Goal: Task Accomplishment & Management: Complete application form

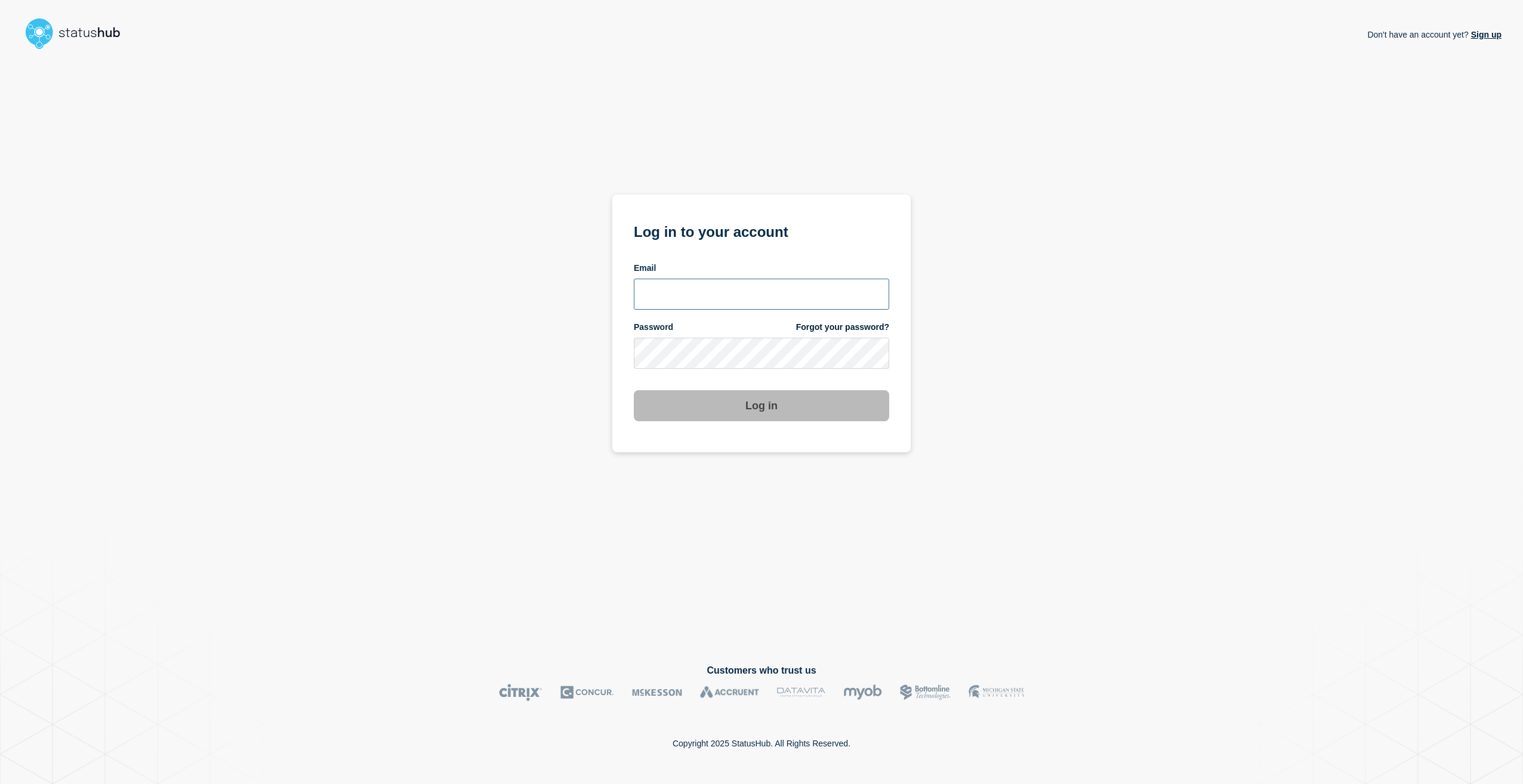
type input "[PERSON_NAME][EMAIL_ADDRESS][PERSON_NAME][DOMAIN_NAME]"
click at [757, 415] on button "Log in" at bounding box center [762, 405] width 256 height 31
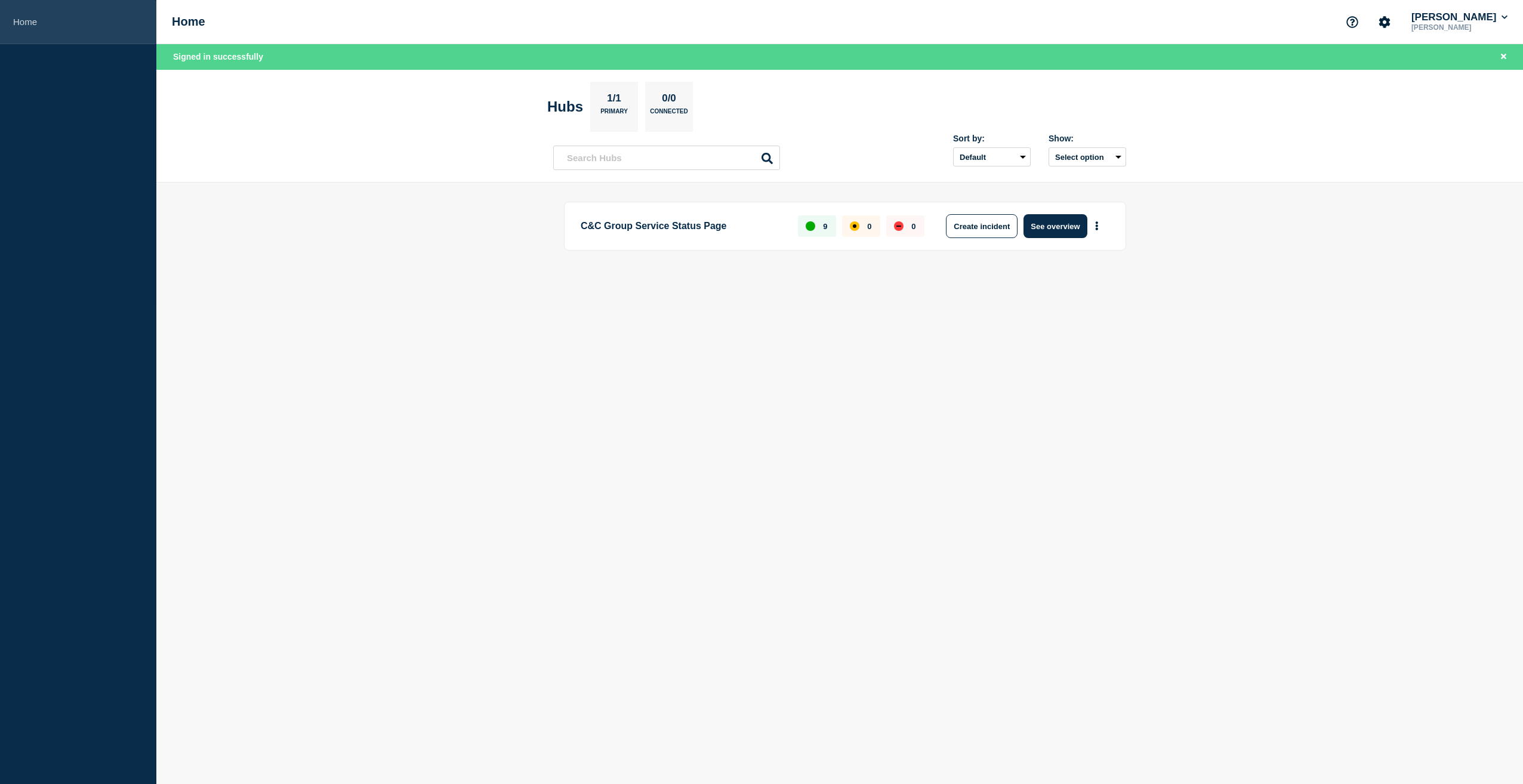
click at [24, 21] on link "Home" at bounding box center [78, 22] width 156 height 44
click at [1070, 229] on button "See overview" at bounding box center [1056, 226] width 64 height 24
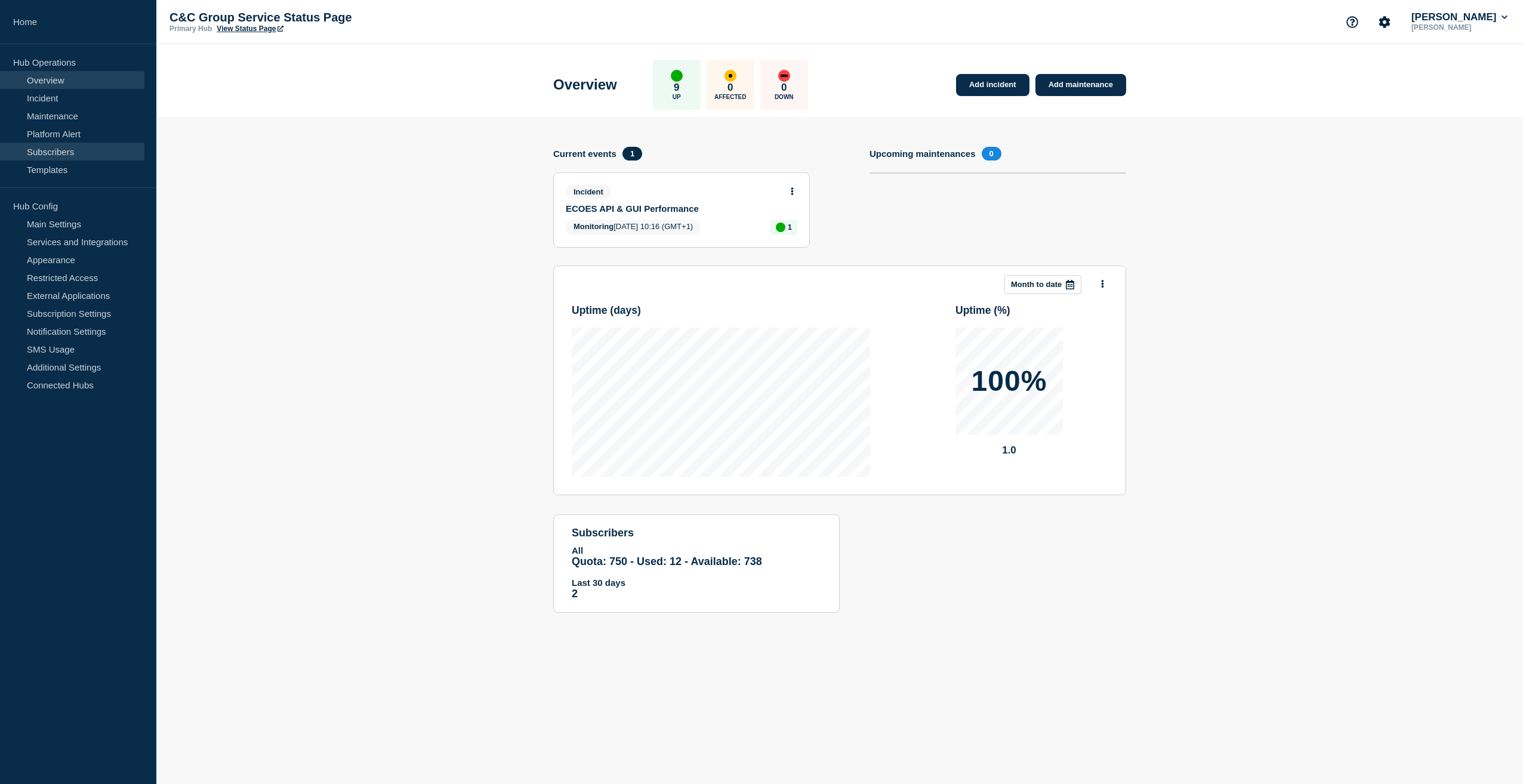
click at [43, 152] on link "Subscribers" at bounding box center [72, 151] width 144 height 18
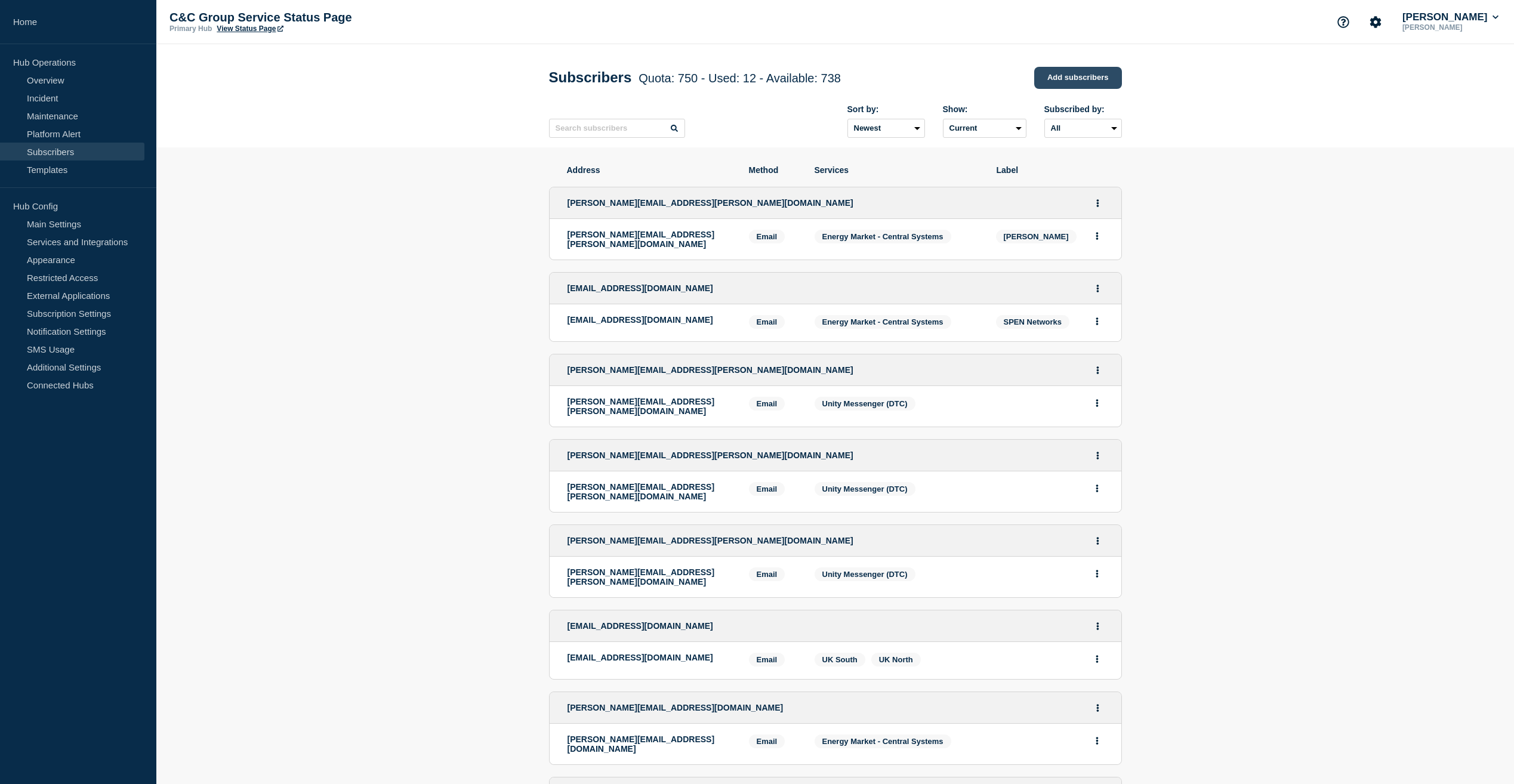
click at [1057, 77] on link "Add subscribers" at bounding box center [1078, 77] width 88 height 22
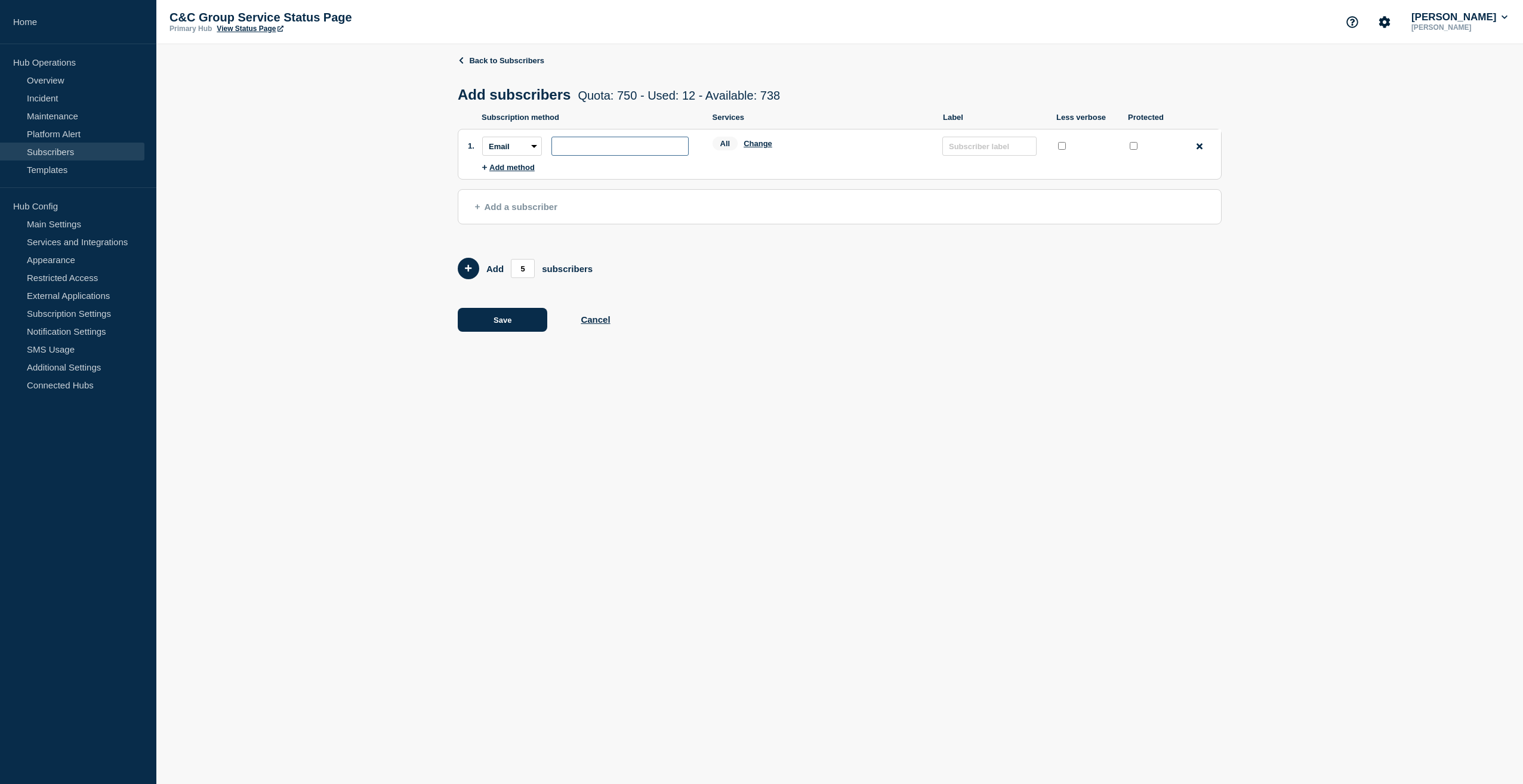
click at [607, 151] on input "subscription-address" at bounding box center [620, 146] width 138 height 19
paste input "[EMAIL_ADDRESS][DOMAIN_NAME]"
type input "[EMAIL_ADDRESS][DOMAIN_NAME]"
click at [762, 148] on button "Change" at bounding box center [757, 143] width 29 height 9
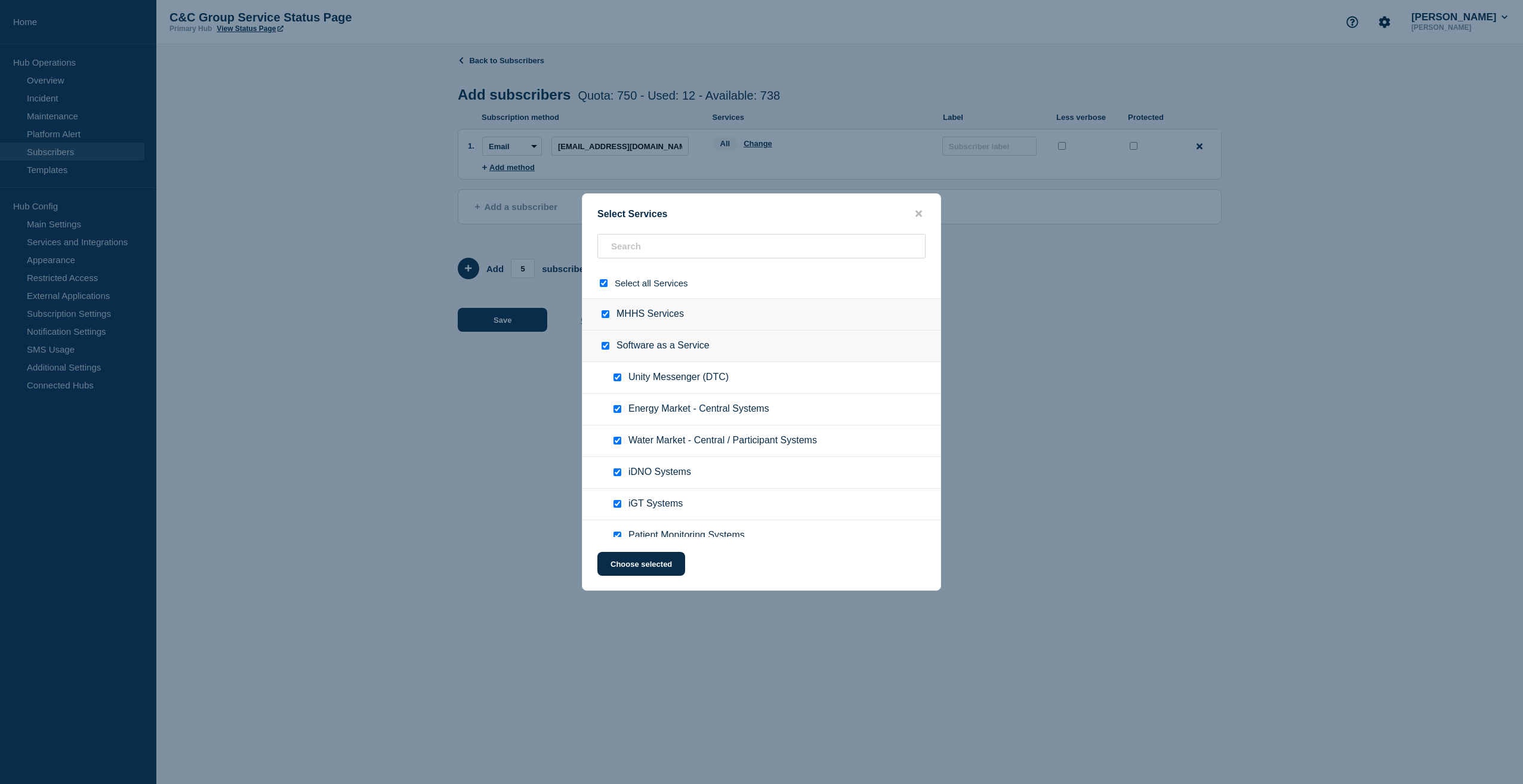
click at [602, 281] on input "select all checkbox" at bounding box center [603, 283] width 8 height 8
checkbox input "false"
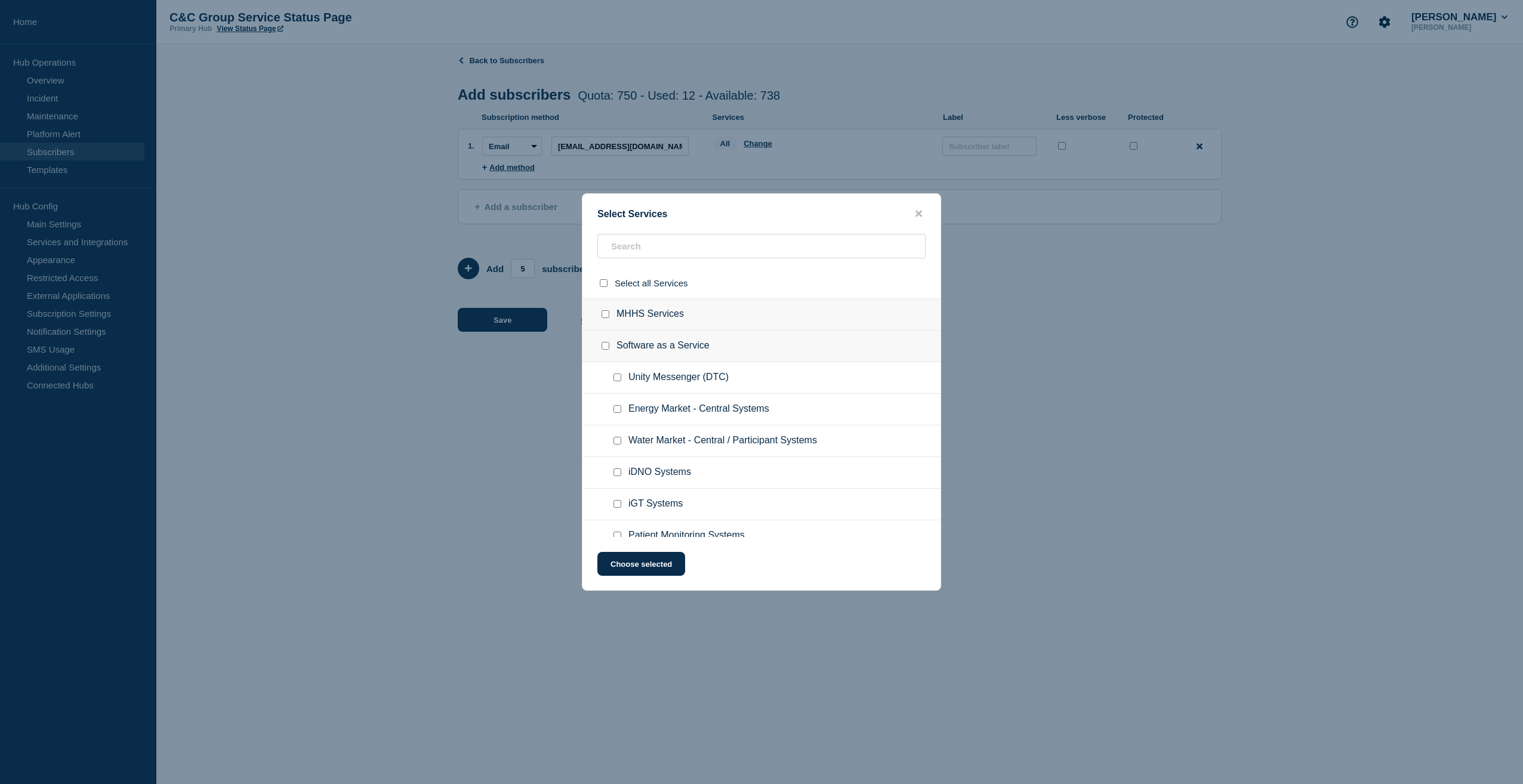
checkbox input "false"
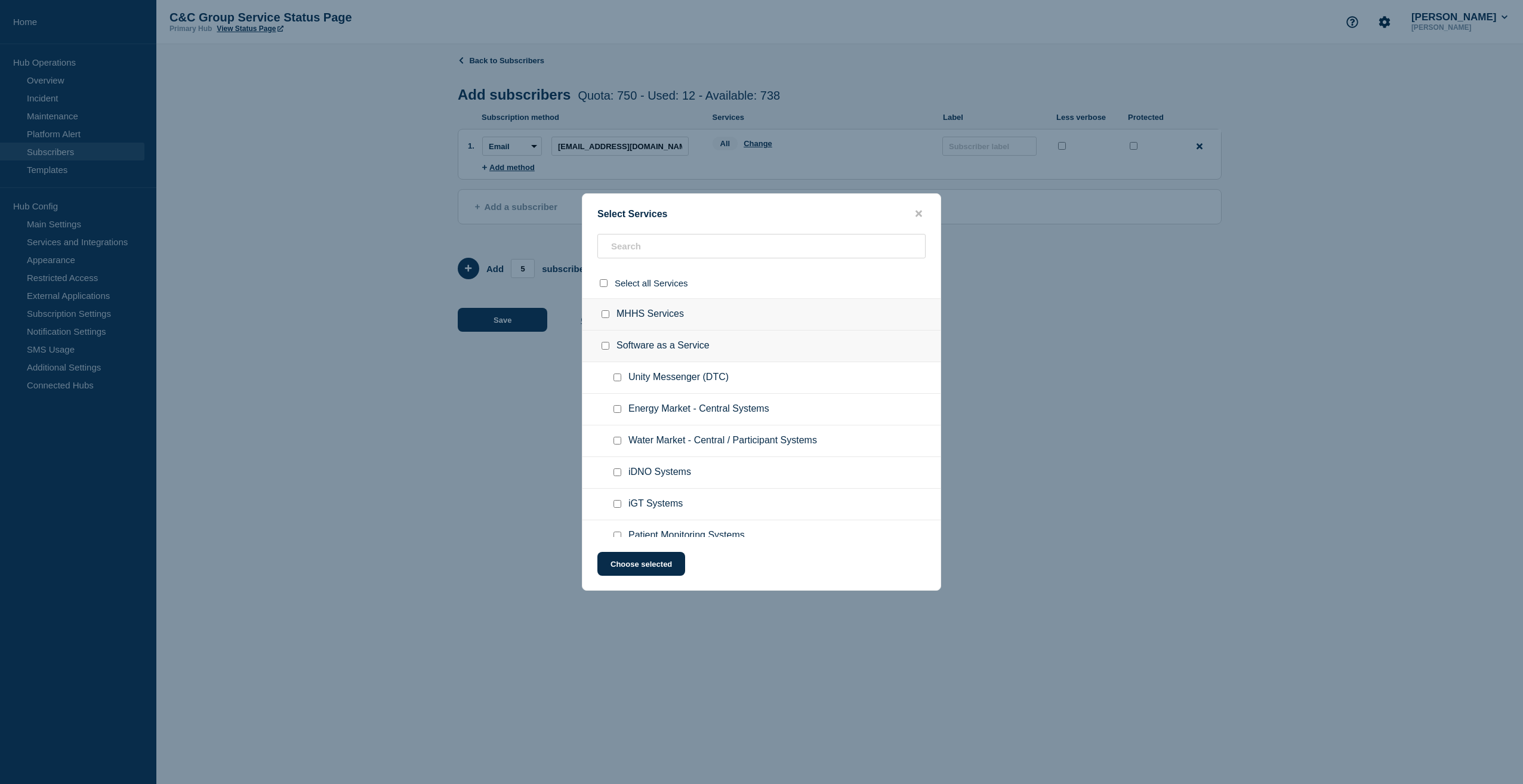
checkbox input "false"
click at [612, 414] on div at bounding box center [619, 409] width 17 height 12
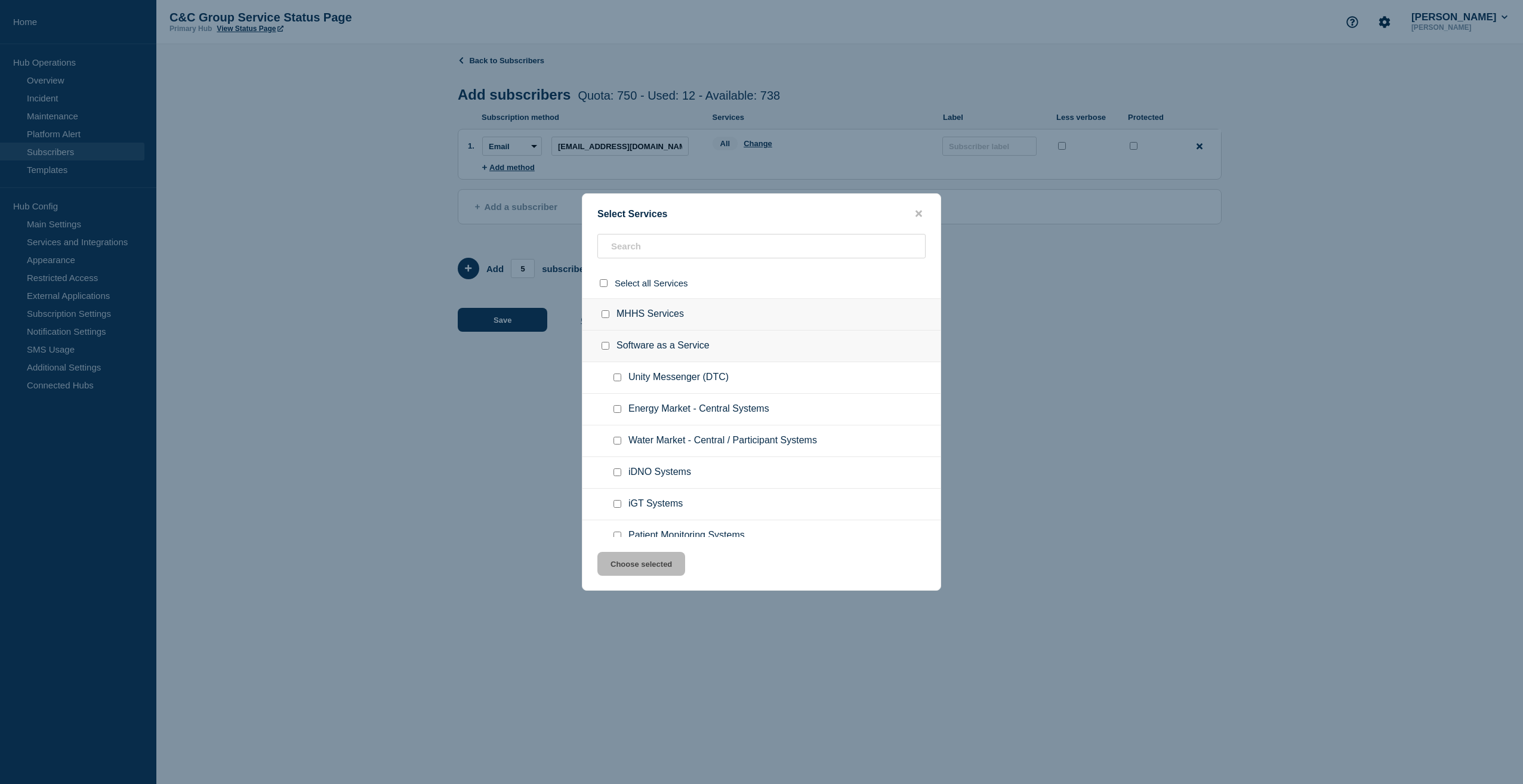
click at [619, 407] on input "Energy Market - Central Systems checkbox" at bounding box center [617, 410] width 8 height 8
checkbox input "true"
click at [640, 570] on button "Choose selected" at bounding box center [641, 563] width 88 height 24
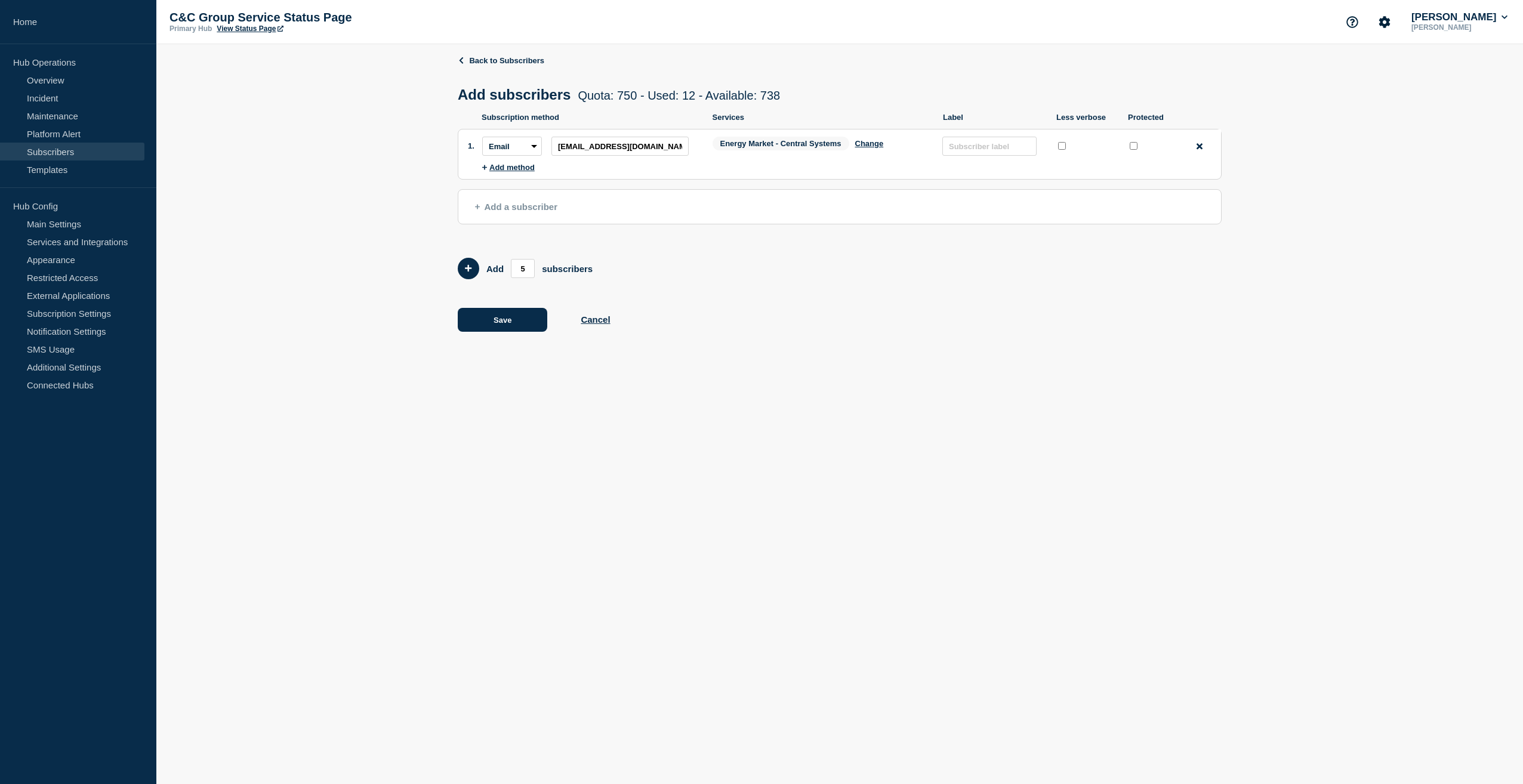
click at [489, 209] on span "Add a subscriber" at bounding box center [516, 207] width 82 height 10
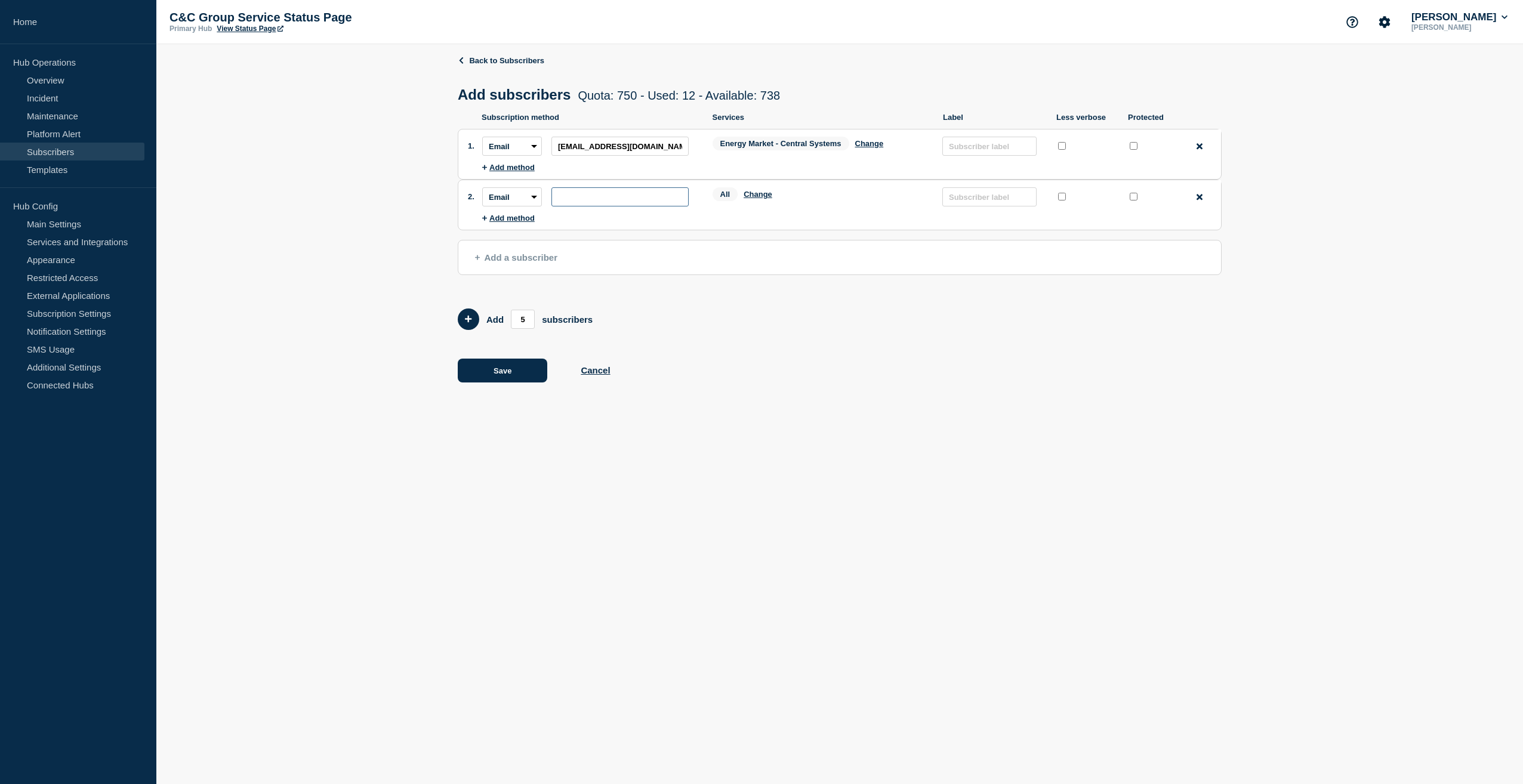
click at [606, 199] on input "subscription-address" at bounding box center [620, 196] width 138 height 19
paste input "[EMAIL_ADDRESS][DOMAIN_NAME]"
type input "[EMAIL_ADDRESS][DOMAIN_NAME]"
click at [758, 195] on button "Change" at bounding box center [757, 194] width 29 height 9
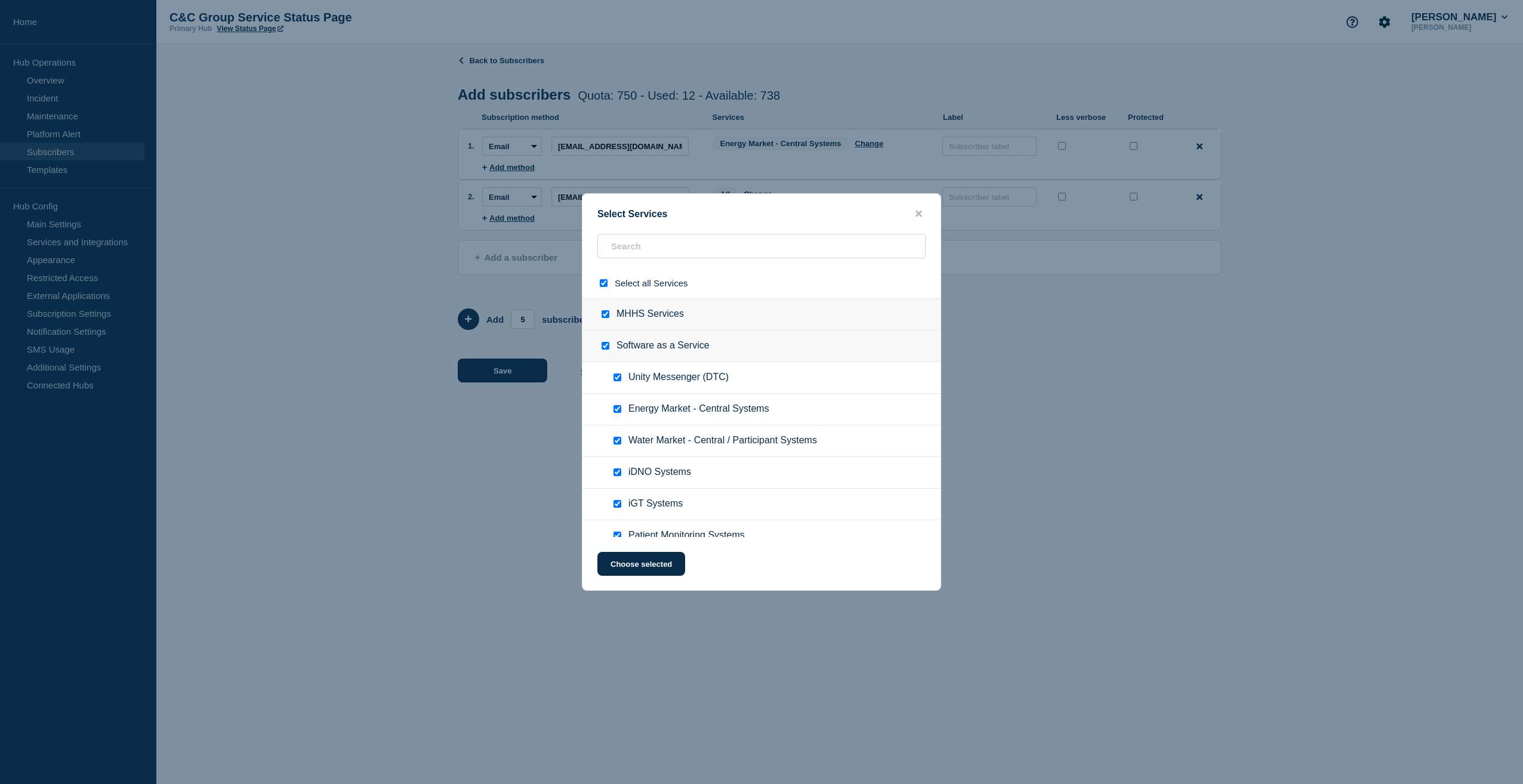
click at [605, 280] on input "select all checkbox" at bounding box center [603, 283] width 8 height 8
checkbox input "false"
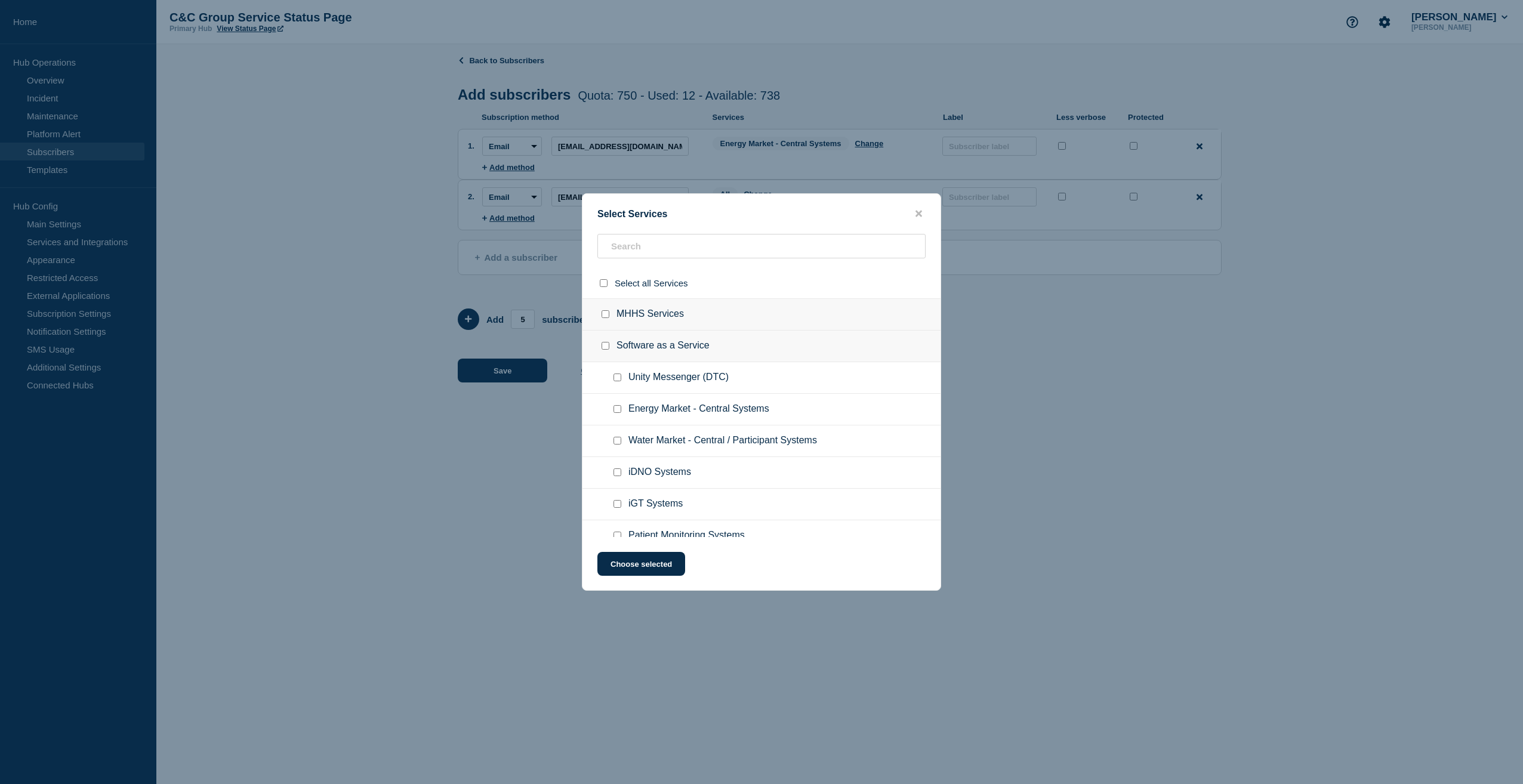
checkbox input "false"
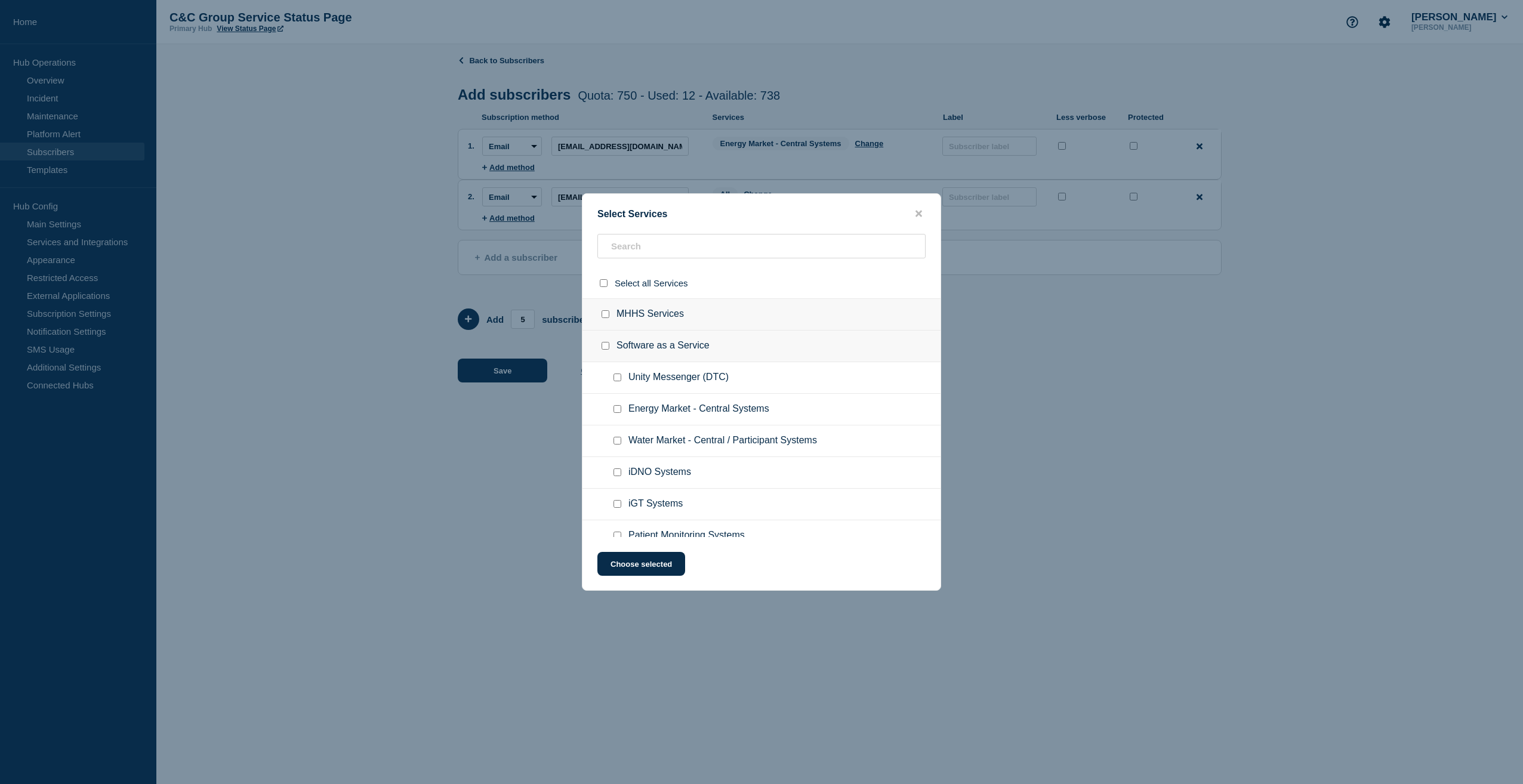
checkbox input "false"
click at [618, 410] on input "Energy Market - Central Systems checkbox" at bounding box center [617, 410] width 8 height 8
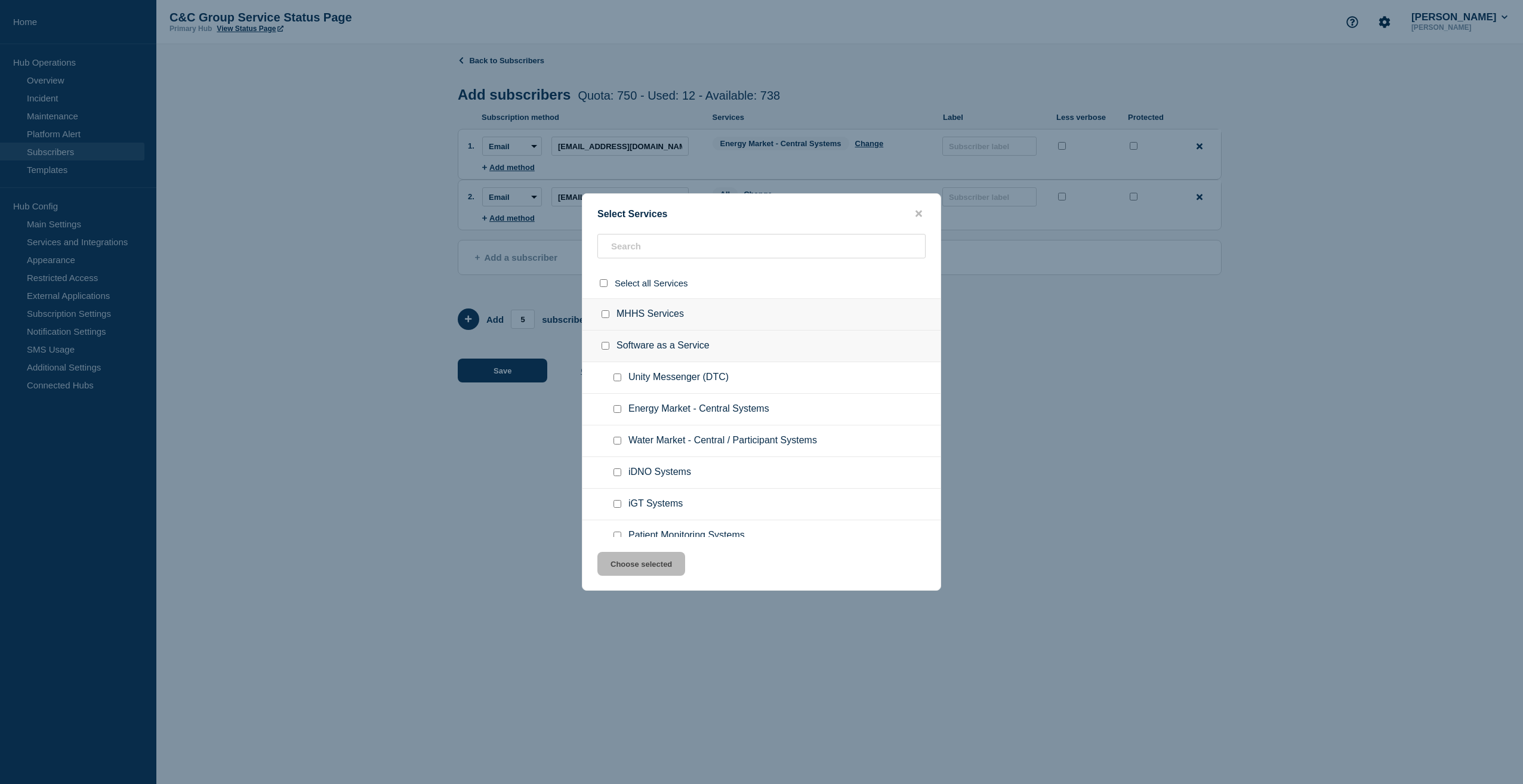
checkbox input "true"
click at [637, 567] on button "Choose selected" at bounding box center [641, 563] width 88 height 24
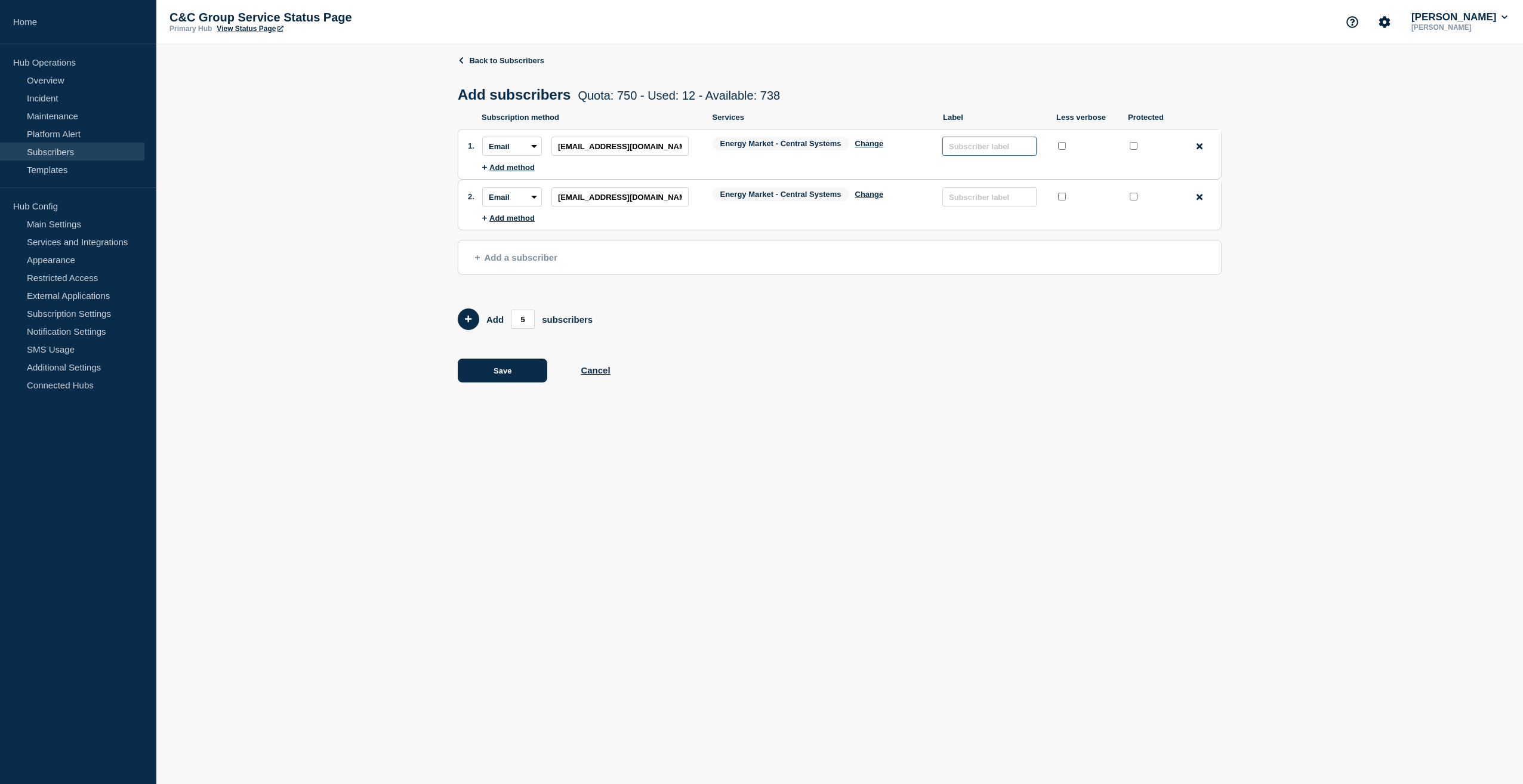
click at [981, 147] on input "text" at bounding box center [990, 146] width 94 height 19
type input "[PERSON_NAME]"
click at [974, 205] on input "text" at bounding box center [990, 196] width 94 height 19
type input "[PERSON_NAME]"
click at [503, 371] on button "Save" at bounding box center [503, 370] width 90 height 24
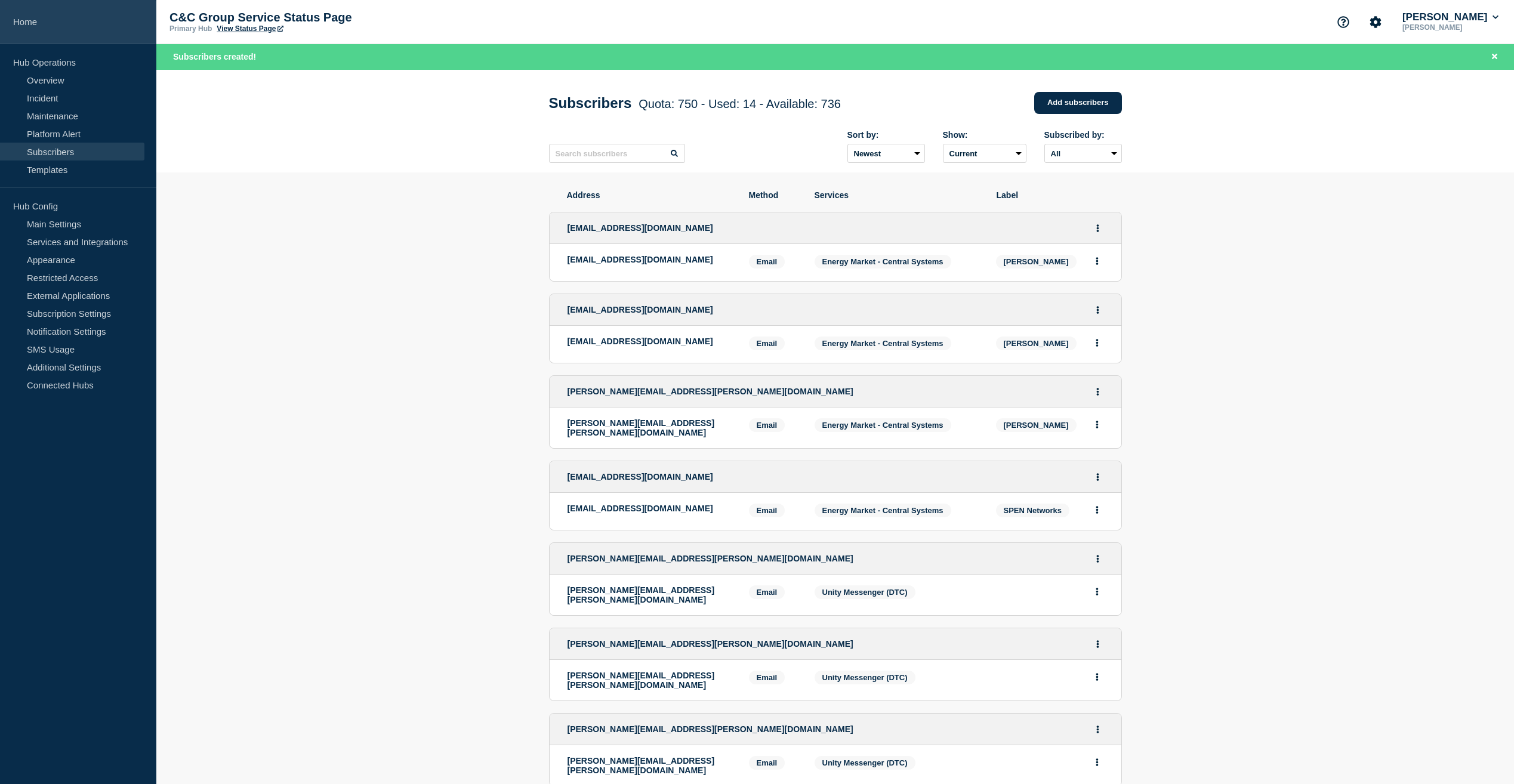
click at [27, 21] on link "Home" at bounding box center [78, 22] width 156 height 44
